Goal: Task Accomplishment & Management: Use online tool/utility

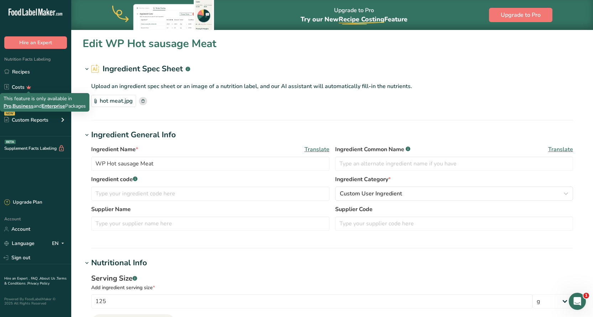
click at [33, 107] on span "Business" at bounding box center [22, 106] width 21 height 7
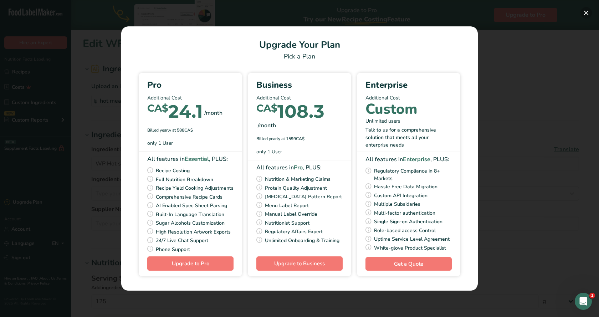
click at [587, 11] on button "Pick Your Pricing Plan Modal" at bounding box center [585, 12] width 11 height 11
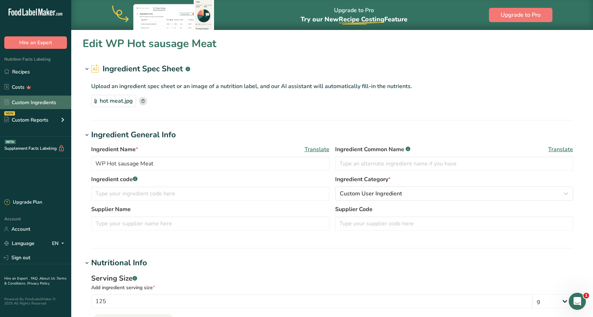
click at [46, 103] on link "Custom Ingredients" at bounding box center [35, 103] width 71 height 14
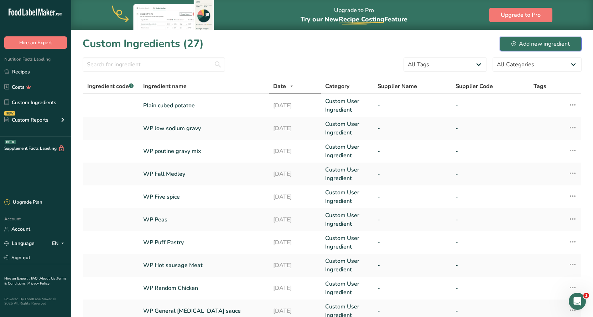
click at [550, 38] on button "Add new ingredient" at bounding box center [541, 44] width 82 height 14
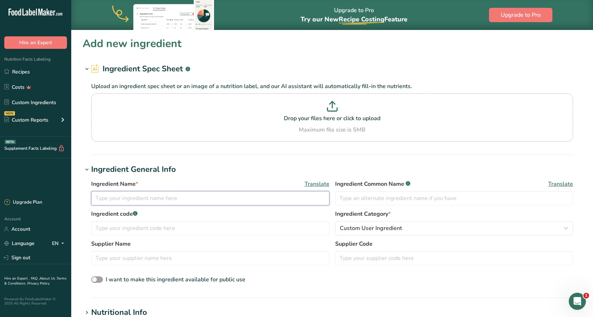
click at [154, 196] on input "text" at bounding box center [210, 198] width 238 height 14
type input "[PERSON_NAME] Gravy"
click at [493, 73] on h1 "Ingredient Spec Sheet .a-a{fill:#347362;}.b-a{fill:#fff;}" at bounding box center [332, 69] width 499 height 12
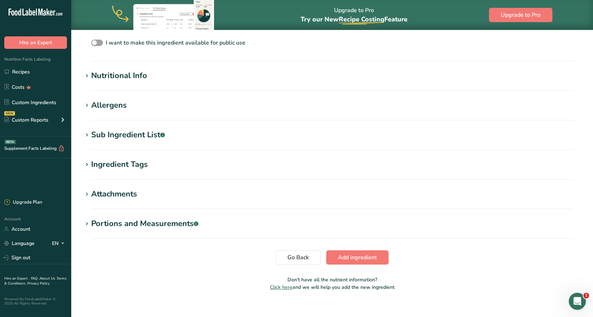
scroll to position [174, 0]
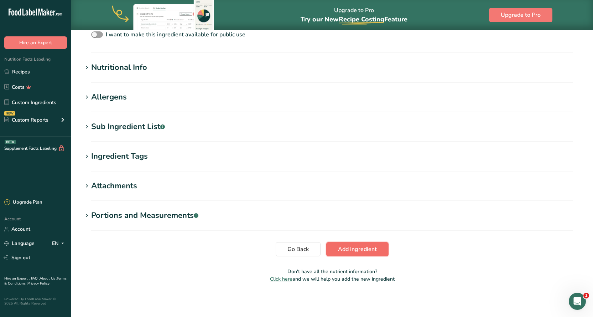
click at [362, 252] on span "Add ingredient" at bounding box center [357, 249] width 39 height 9
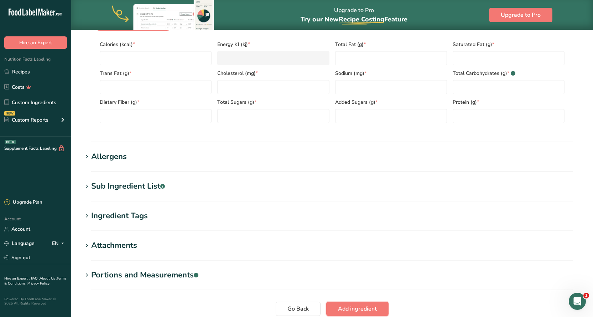
scroll to position [0, 0]
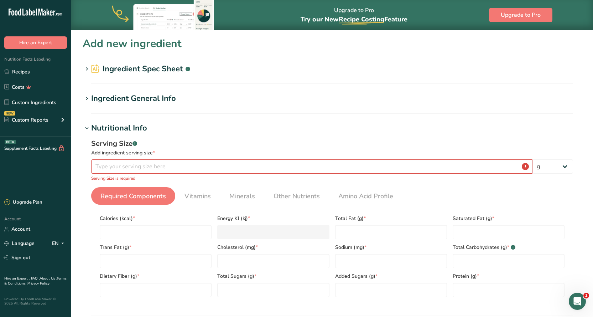
click at [153, 66] on h2 "Ingredient Spec Sheet .a-a{fill:#347362;}.b-a{fill:#fff;}" at bounding box center [140, 69] width 99 height 12
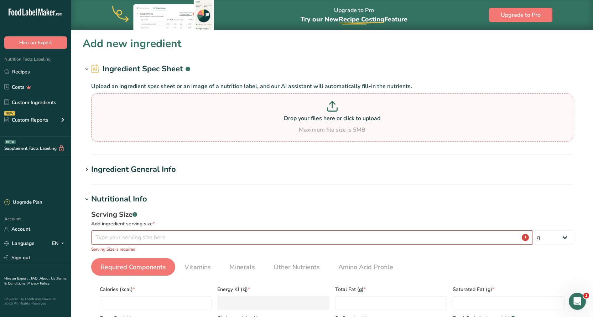
click at [314, 120] on p "Drop your files here or click to upload" at bounding box center [332, 118] width 479 height 9
click at [314, 120] on input "Drop your files here or click to upload Maximum file size is 5MB" at bounding box center [332, 117] width 482 height 48
type input "C:\fakepath\[PERSON_NAME] Gravy mix.jpg"
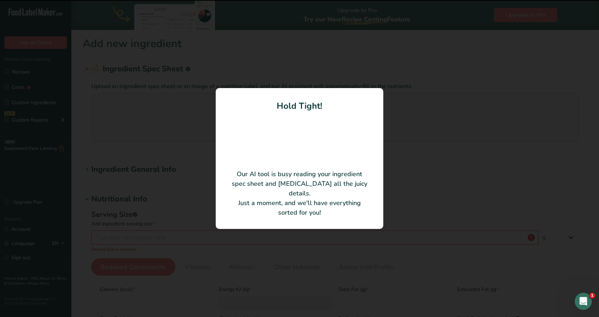
type input "6.4"
type input "25"
type KJ "104.6"
type Fat "1"
type Fat "0"
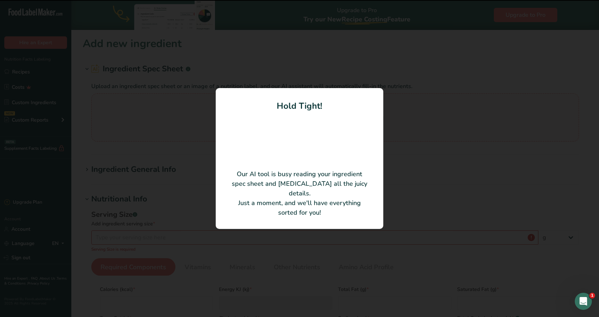
type Fat "0"
type input "0"
type input "330"
type Carbohydrates "4"
type Fiber "1.45"
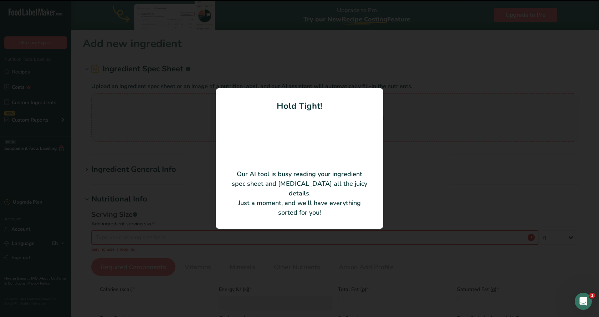
type Sugars "0"
type input "0.2"
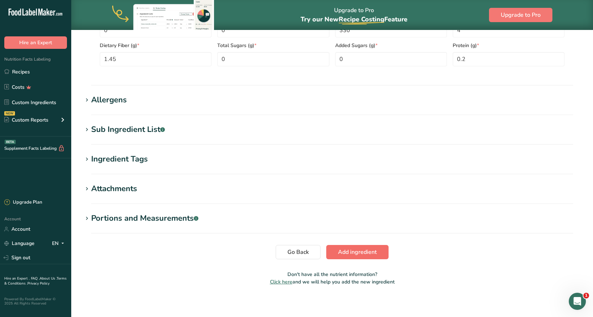
scroll to position [262, 0]
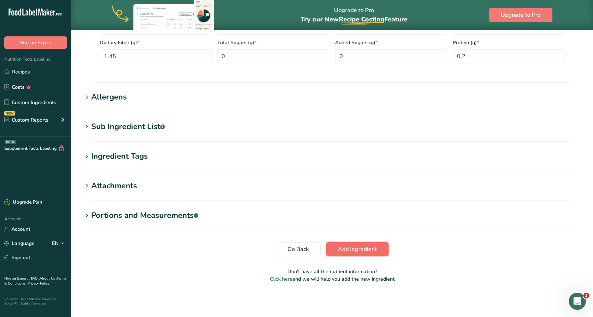
click at [370, 252] on span "Add ingredient" at bounding box center [357, 249] width 39 height 9
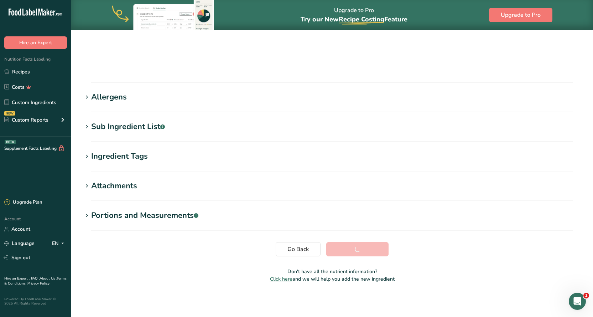
scroll to position [61, 0]
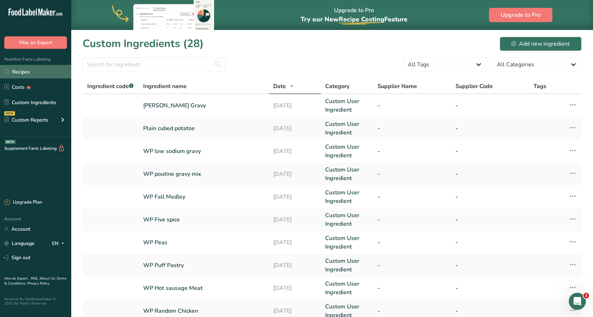
click at [23, 71] on link "Recipes" at bounding box center [35, 72] width 71 height 14
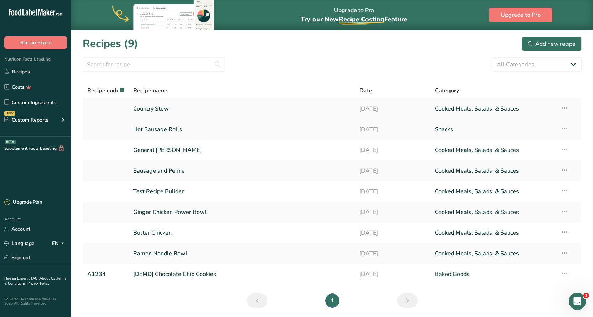
click at [165, 107] on link "Country Stew" at bounding box center [242, 108] width 218 height 15
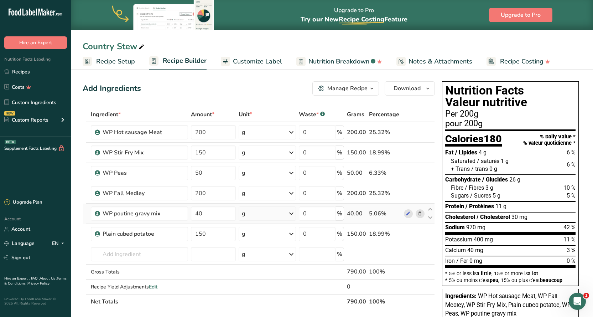
click at [421, 214] on icon at bounding box center [420, 213] width 5 height 7
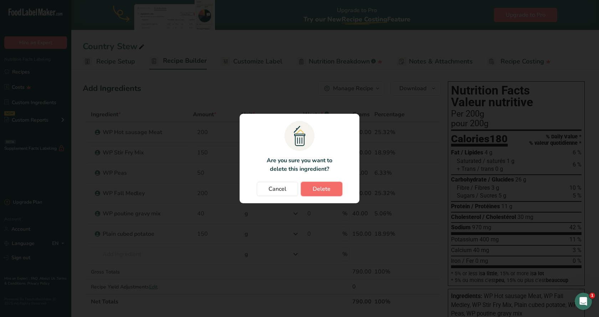
click at [308, 185] on button "Delete" at bounding box center [321, 189] width 41 height 14
type input "150"
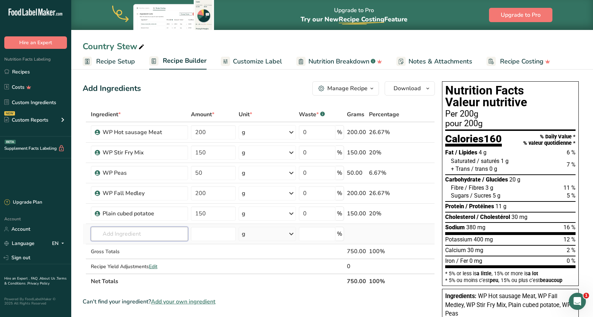
click at [114, 233] on input "text" at bounding box center [139, 234] width 97 height 14
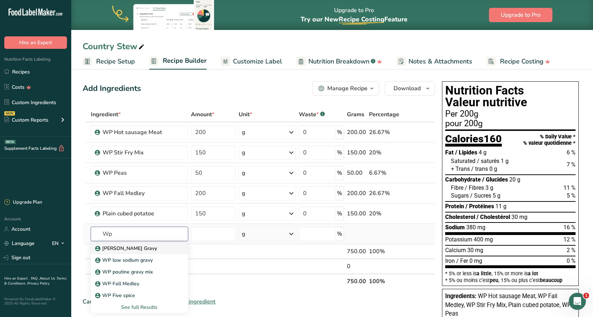
type input "Wp"
click at [123, 247] on p "[PERSON_NAME] Gravy" at bounding box center [127, 247] width 61 height 7
type input "[PERSON_NAME] Gravy"
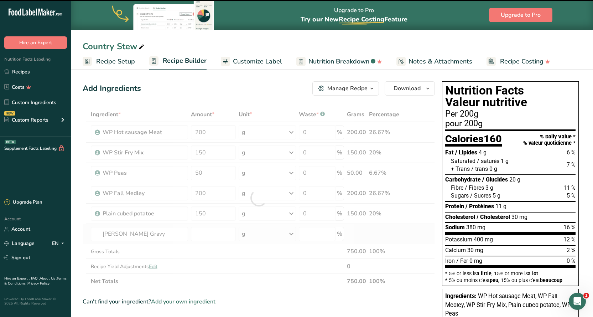
type input "0"
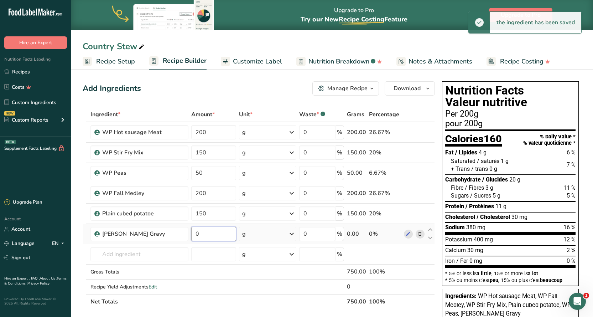
click at [200, 233] on input "0" at bounding box center [213, 234] width 45 height 14
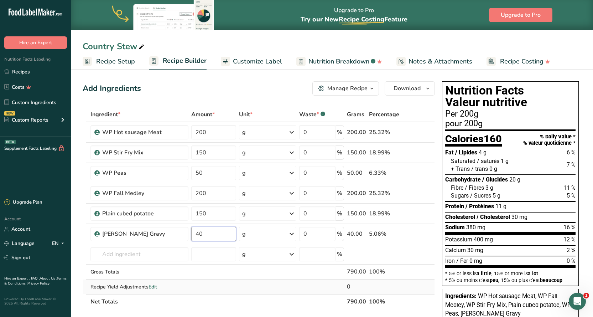
type input "40"
click at [223, 285] on div "Ingredient * Amount * Unit * Waste * .a-a{fill:#347362;}.b-a{fill:#fff;} Grams …" at bounding box center [259, 208] width 352 height 202
click at [361, 88] on div "Manage Recipe" at bounding box center [348, 88] width 40 height 9
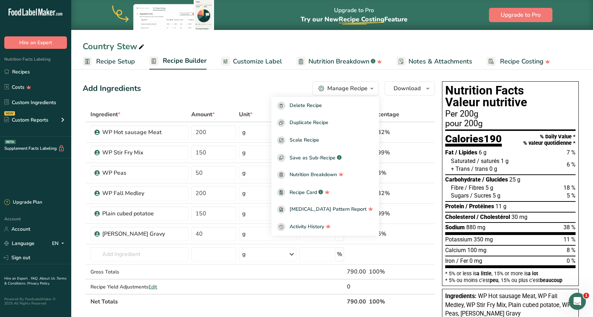
click at [407, 101] on div "Add Ingredients Manage Recipe Delete Recipe Duplicate Recipe Scale Recipe Save …" at bounding box center [261, 313] width 357 height 471
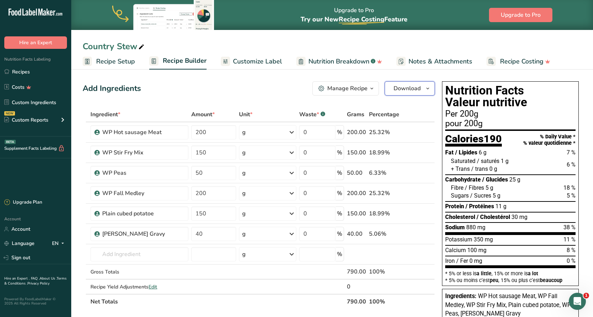
click at [405, 87] on span "Download" at bounding box center [407, 88] width 27 height 9
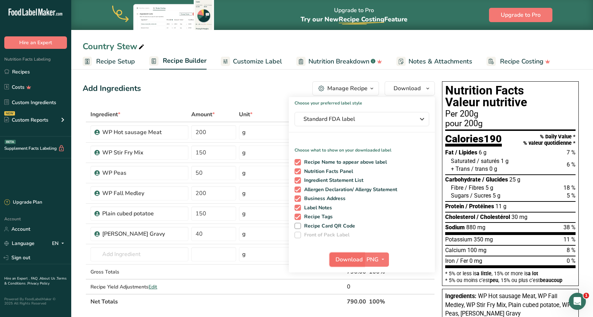
click at [352, 258] on span "Download" at bounding box center [349, 259] width 27 height 9
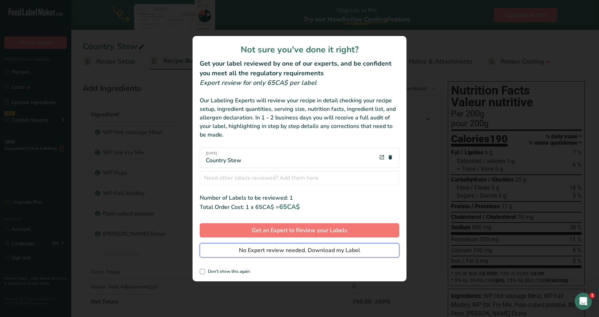
click at [310, 252] on span "No Expert review needed. Download my Label" at bounding box center [299, 250] width 121 height 9
